Goal: Book appointment/travel/reservation

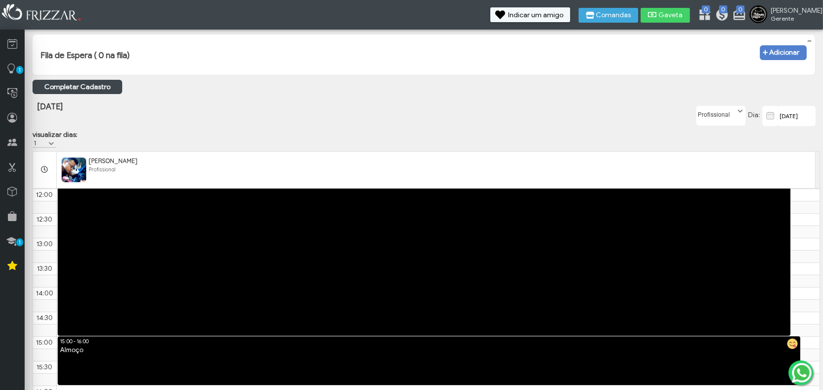
click at [778, 118] on span at bounding box center [770, 116] width 16 height 20
click at [783, 122] on input "[DATE]" at bounding box center [796, 116] width 37 height 20
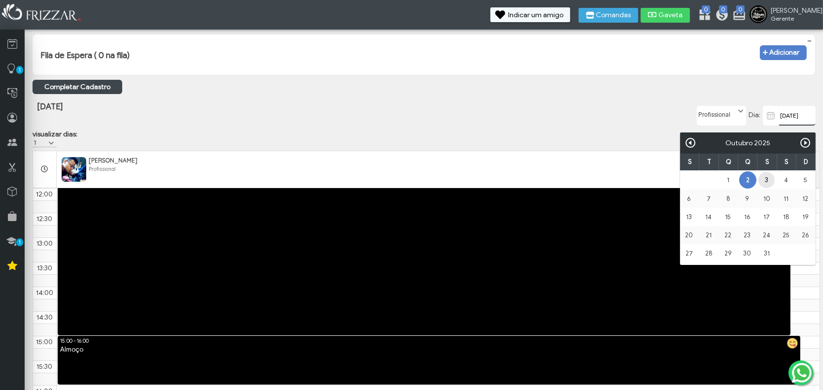
click at [770, 177] on link "3" at bounding box center [766, 180] width 16 height 16
type input "[DATE]"
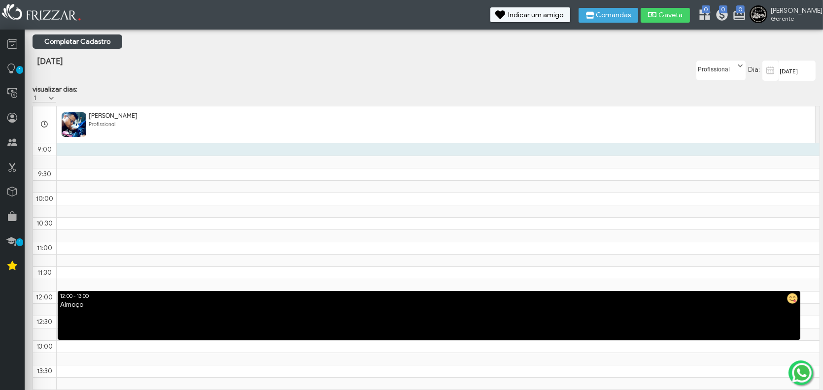
click at [80, 156] on td "12:00 - 13:00 Almoço" at bounding box center [437, 149] width 763 height 12
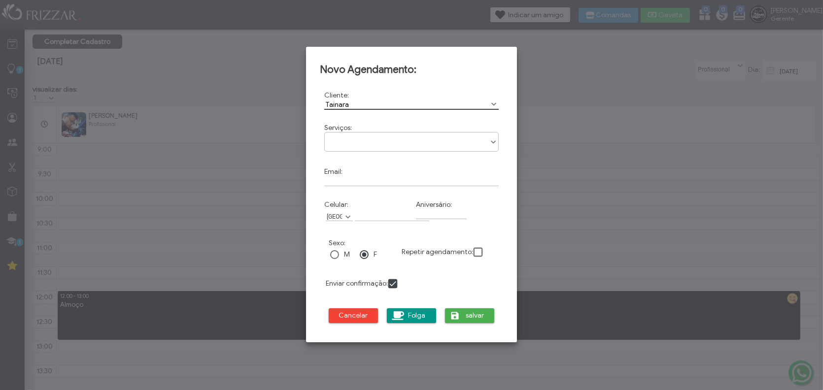
type input "Tainara"
click at [359, 147] on div "Tatuagem Promoção Tattoo Tela Cobertura Tattoo Minimalista Blackwork" at bounding box center [411, 142] width 174 height 20
click at [496, 144] on span at bounding box center [493, 142] width 10 height 10
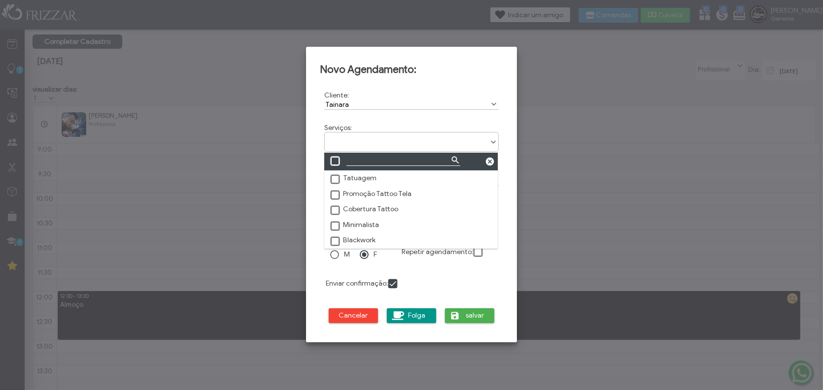
click at [335, 225] on span at bounding box center [336, 227] width 10 height 10
click at [338, 222] on span at bounding box center [336, 227] width 10 height 10
click at [458, 283] on form "Cliente: Tainara No search results are available. Cod: Serviços: Tatuagem Promo…" at bounding box center [411, 209] width 183 height 251
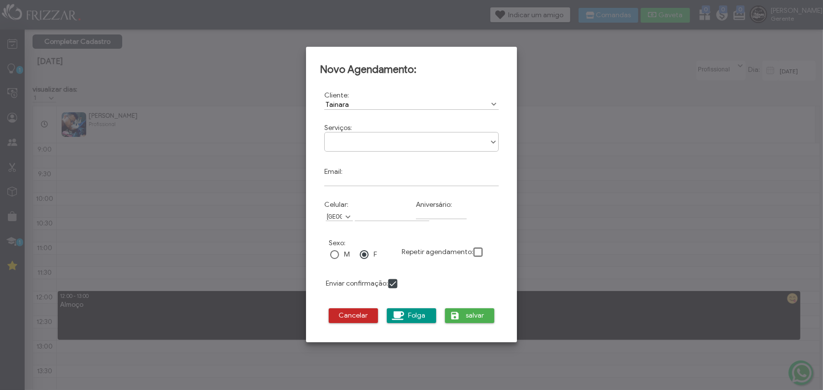
click at [362, 316] on span "Cancelar" at bounding box center [353, 315] width 35 height 15
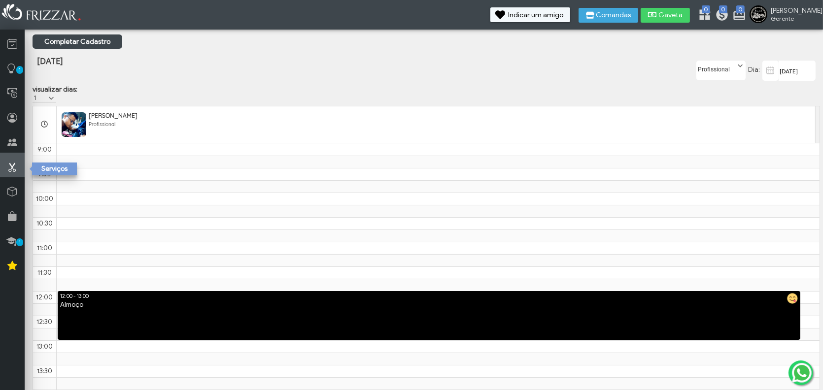
click at [11, 166] on icon at bounding box center [12, 167] width 10 height 12
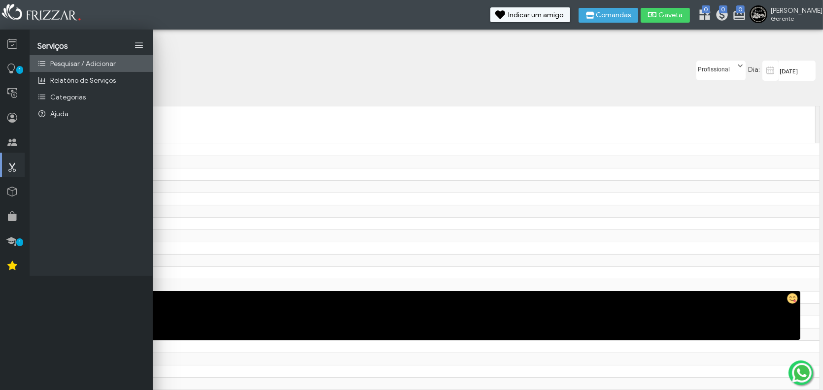
click at [67, 64] on span "Pesquisar / Adicionar" at bounding box center [83, 64] width 66 height 8
